Goal: Navigation & Orientation: Find specific page/section

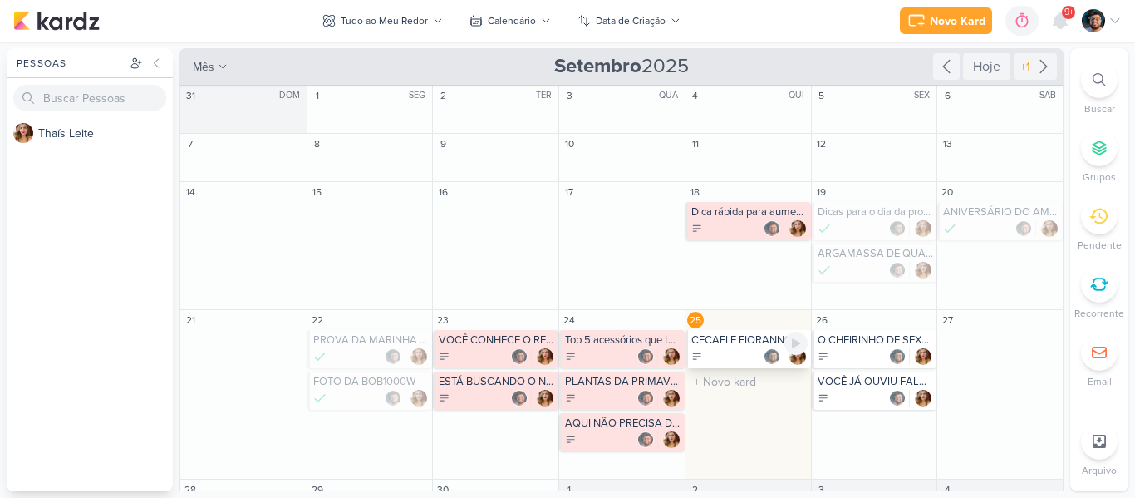
click at [712, 353] on div at bounding box center [749, 356] width 116 height 17
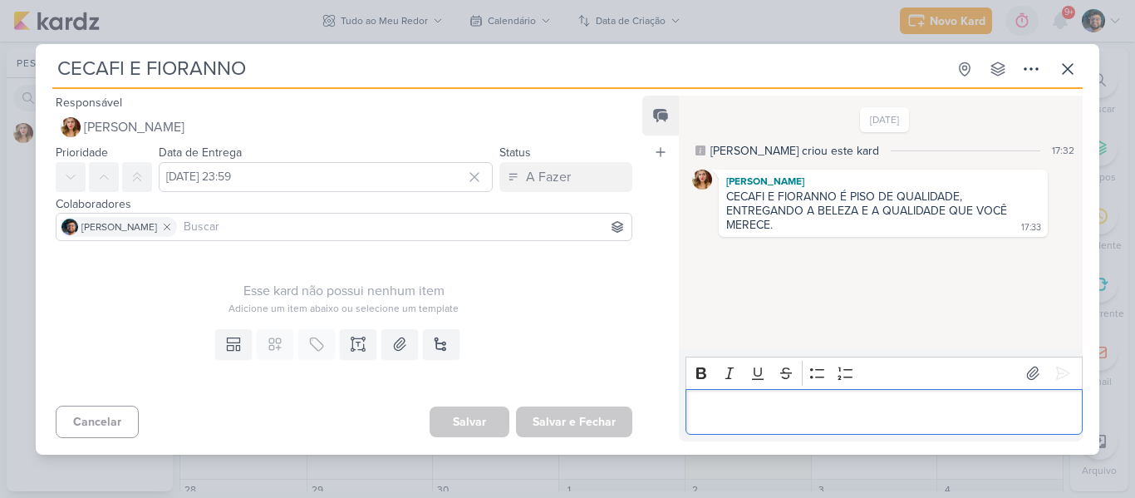
click at [853, 412] on p "Editor editing area: main" at bounding box center [884, 411] width 380 height 20
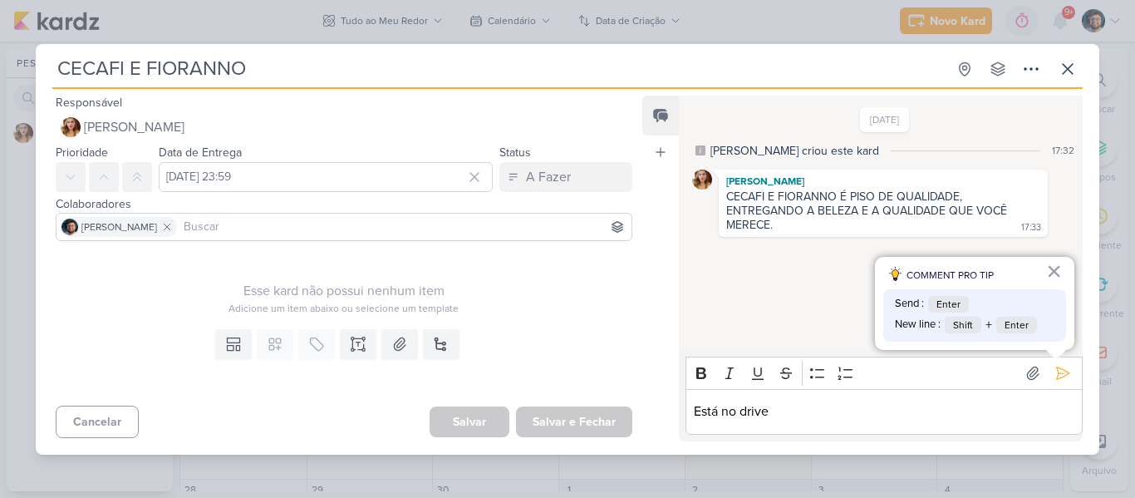
click at [805, 238] on div "[DATE] [PERSON_NAME] criou este kard 17:32 [PERSON_NAME] [PERSON_NAME] E FIORAN…" at bounding box center [880, 223] width 402 height 253
click at [1057, 275] on button "×" at bounding box center [1054, 271] width 16 height 27
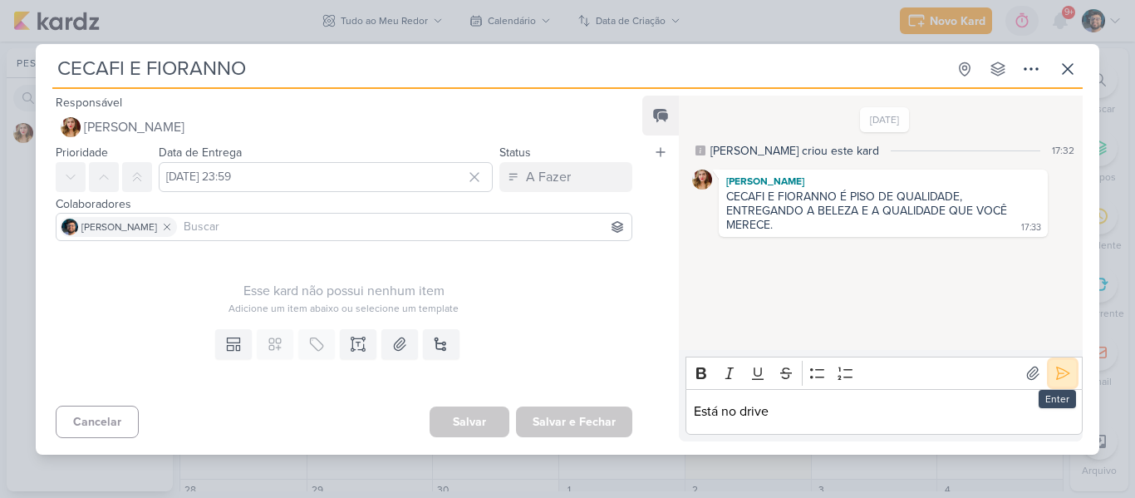
click at [1061, 378] on icon at bounding box center [1062, 373] width 17 height 17
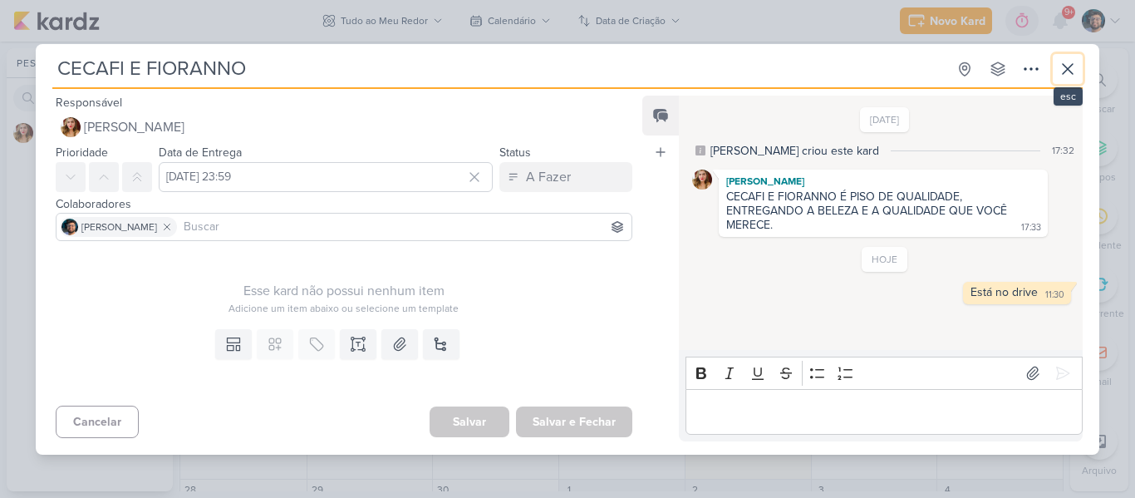
click at [1082, 71] on button at bounding box center [1068, 69] width 30 height 30
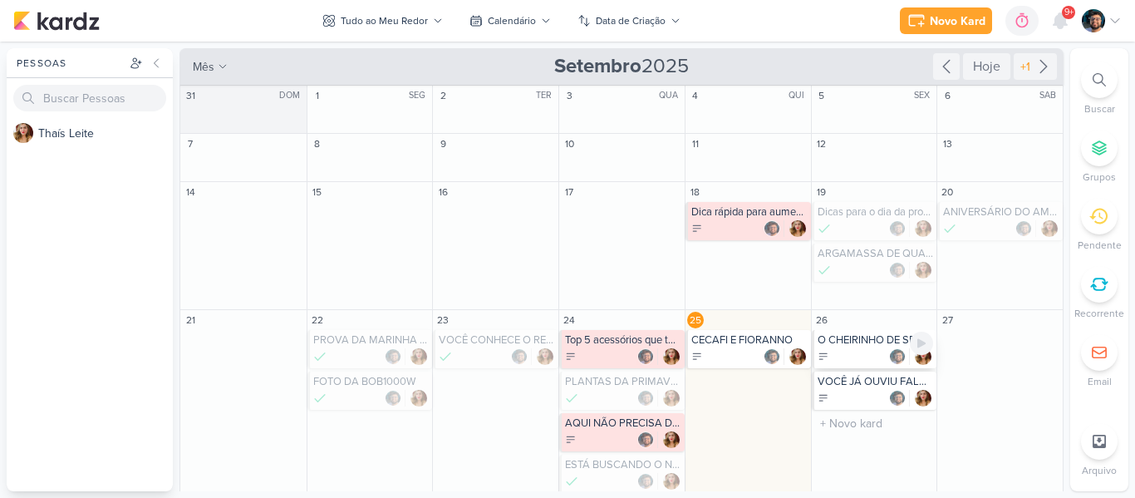
click at [852, 340] on div "O CHEIRINHO DE SEXTA JÁ BATEU AI TAMBÉM? QUE TAL UM X-TUDO?" at bounding box center [875, 339] width 116 height 13
click at [0, 0] on div at bounding box center [0, 0] width 0 height 0
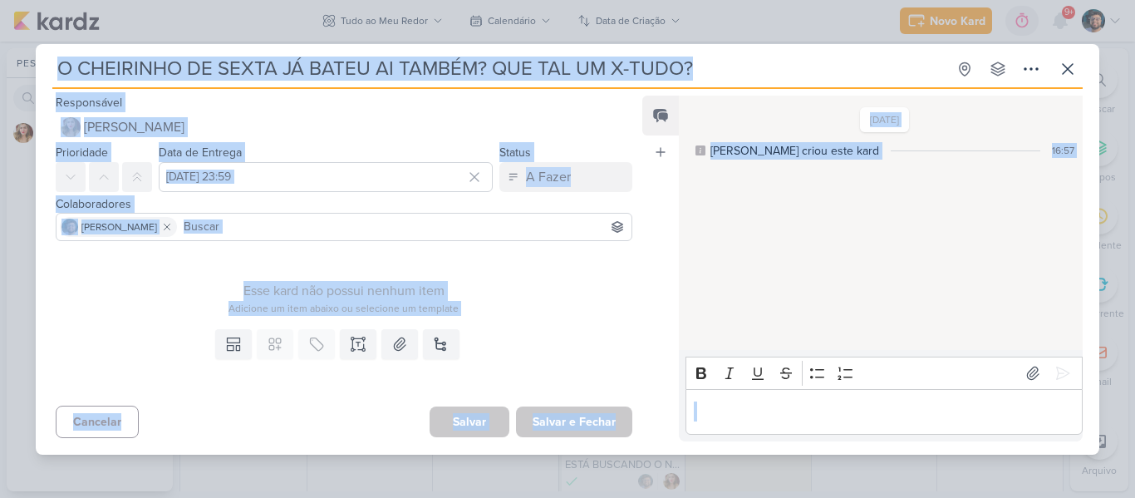
click at [631, 297] on div "Esse kard não possui nenhum item Adicione um item abaixo ou selecione um templa…" at bounding box center [337, 285] width 603 height 75
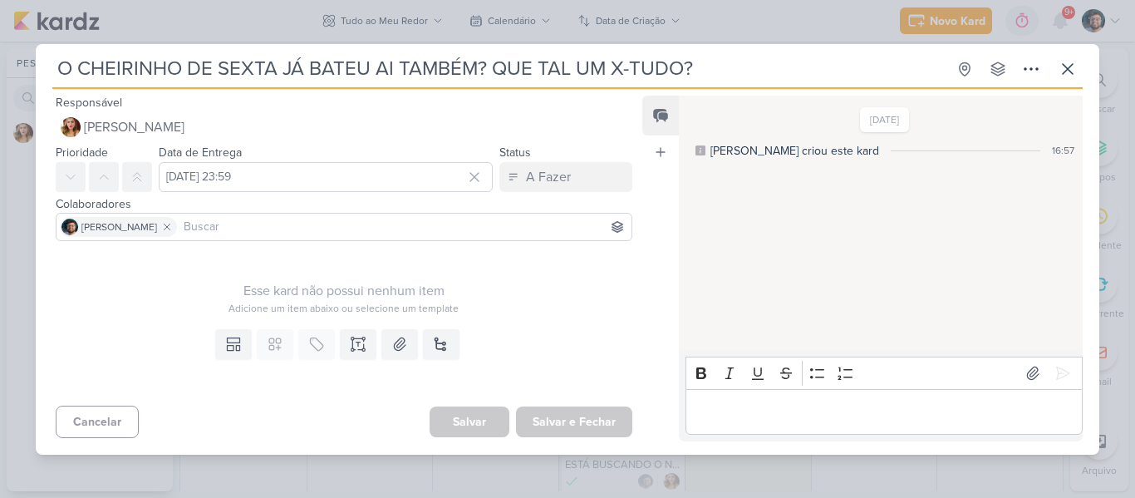
click at [706, 19] on div "O CHEIRINHO DE SEXTA JÁ BATEU AI TAMBÉM? QUE TAL UM X-TUDO? Criado por [PERSON_…" at bounding box center [567, 249] width 1135 height 498
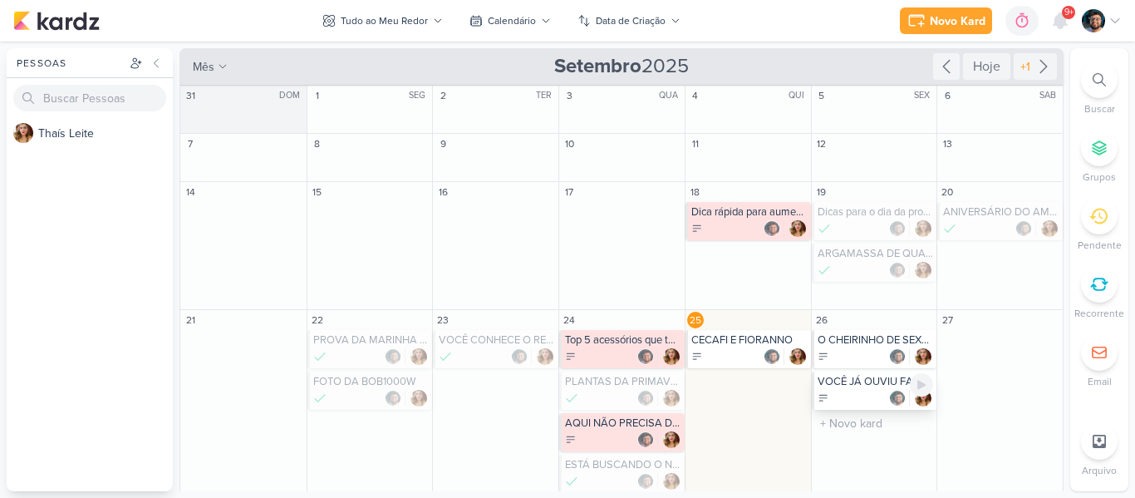
click at [854, 390] on div at bounding box center [875, 398] width 116 height 17
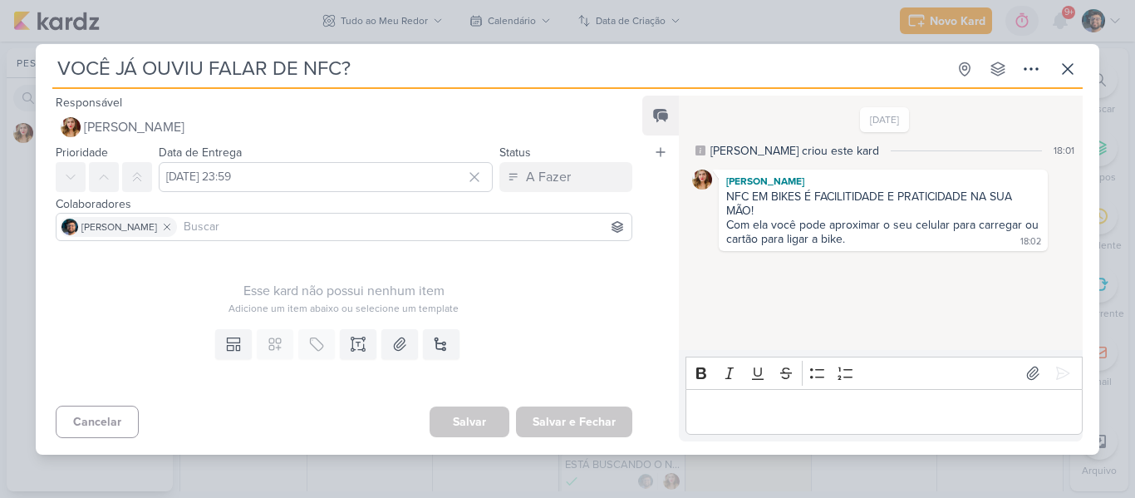
click at [763, 0] on div "VOCÊ JÁ OUVIU FALAR DE NFC? Criado por [PERSON_NAME]" at bounding box center [567, 249] width 1135 height 498
